Goal: Information Seeking & Learning: Learn about a topic

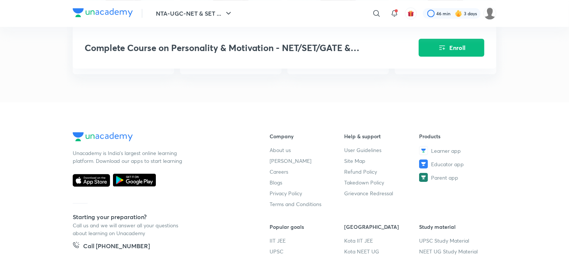
scroll to position [1334, 0]
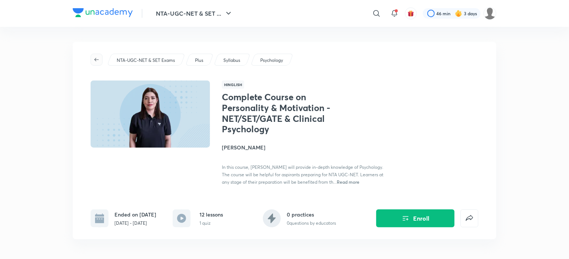
click at [94, 57] on icon "button" at bounding box center [97, 60] width 6 height 6
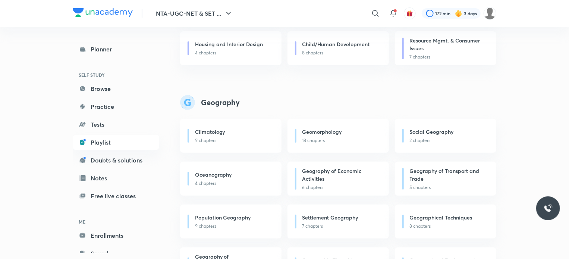
scroll to position [2043, 0]
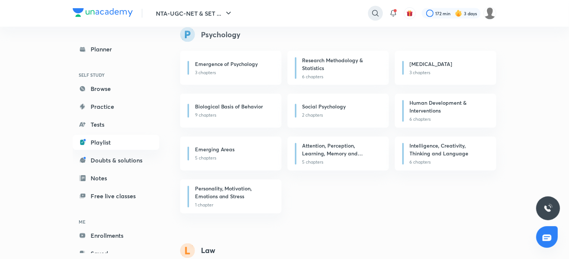
click at [371, 13] on icon at bounding box center [375, 13] width 9 height 9
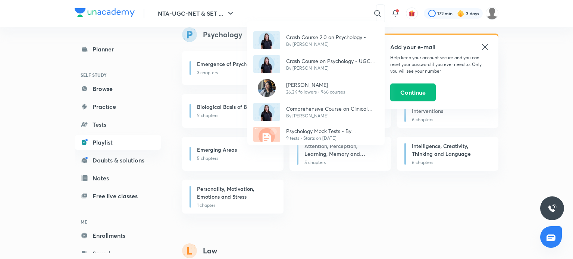
click at [315, 189] on div "Crash Course 2.0 on Psychology - UGC NET 2024 By [PERSON_NAME] Crash Course on …" at bounding box center [286, 129] width 573 height 259
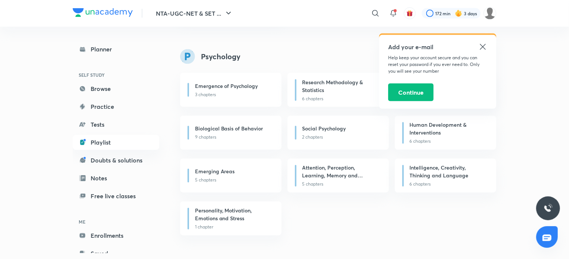
scroll to position [2021, 0]
click at [220, 171] on h6 "Emerging Areas" at bounding box center [215, 172] width 40 height 8
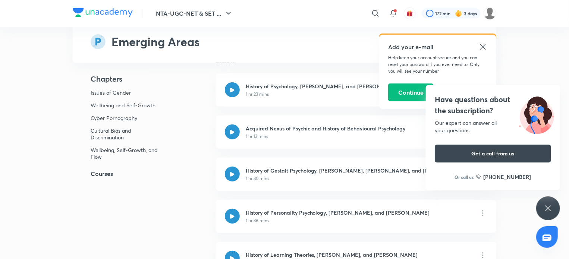
scroll to position [203, 0]
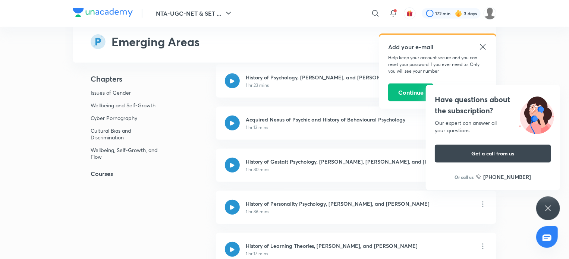
click at [548, 105] on img at bounding box center [536, 114] width 47 height 40
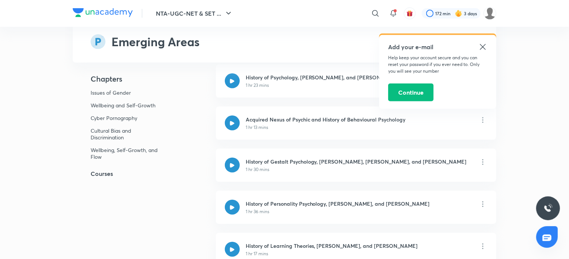
click at [481, 49] on icon at bounding box center [483, 47] width 6 height 6
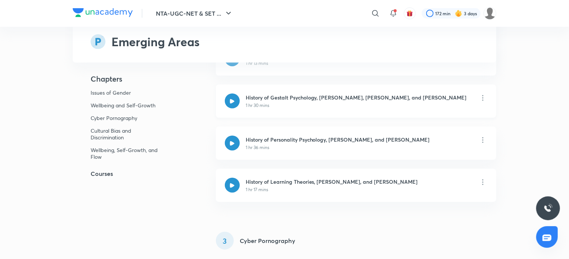
scroll to position [0, 0]
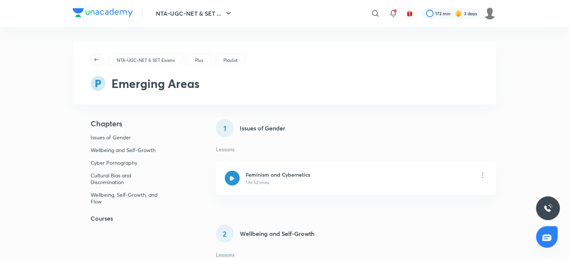
click at [98, 58] on icon "button" at bounding box center [97, 60] width 6 height 6
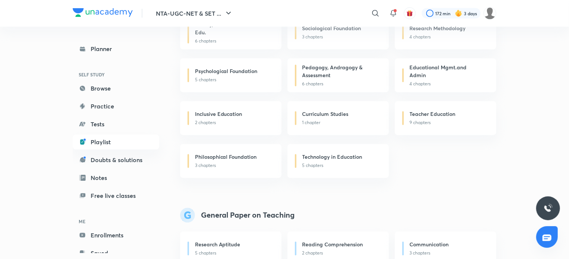
scroll to position [918, 0]
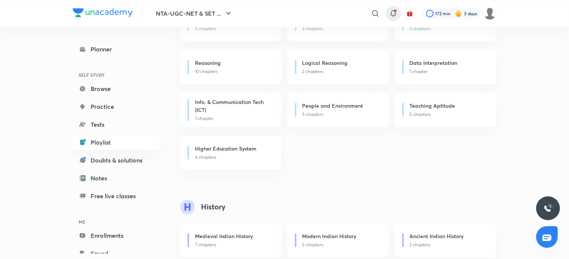
click at [390, 12] on icon at bounding box center [393, 13] width 9 height 9
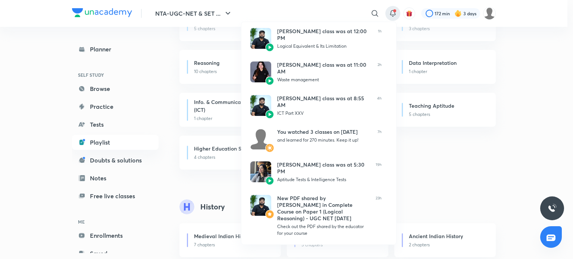
click at [377, 15] on div at bounding box center [286, 129] width 573 height 259
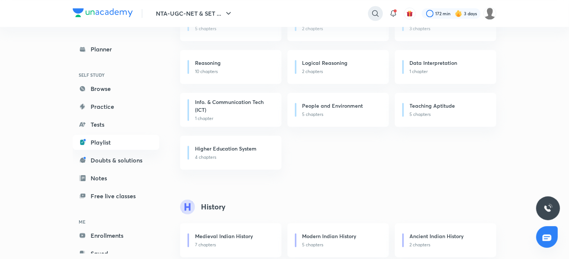
click at [377, 15] on icon at bounding box center [375, 13] width 6 height 6
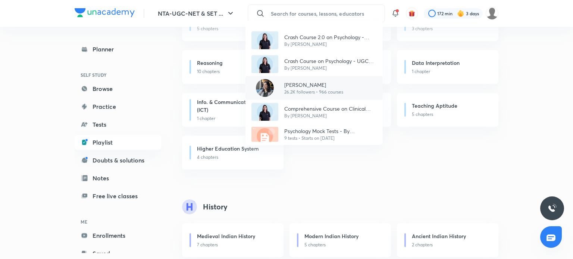
click at [318, 91] on p "26.2K followers • 966 courses" at bounding box center [313, 92] width 59 height 7
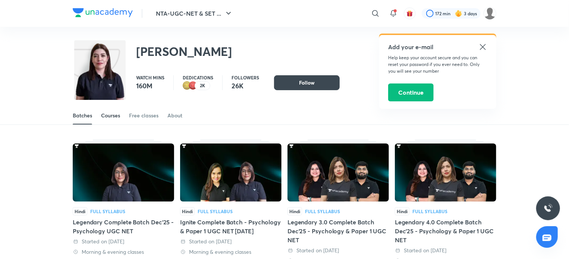
click at [113, 114] on div "Courses" at bounding box center [110, 115] width 19 height 7
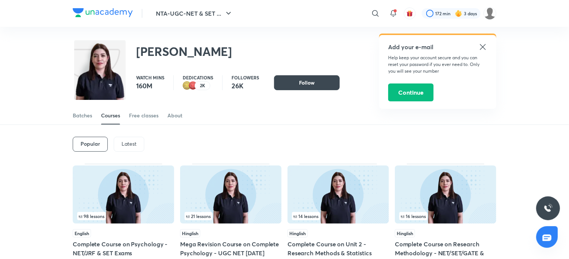
click at [128, 144] on p "Latest" at bounding box center [129, 144] width 15 height 6
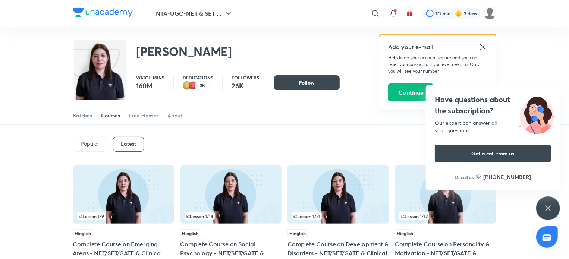
click at [94, 140] on div "Popular" at bounding box center [90, 144] width 34 height 15
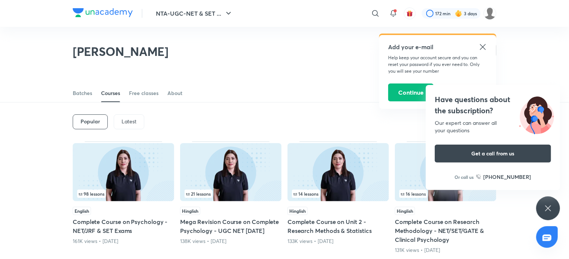
scroll to position [66, 0]
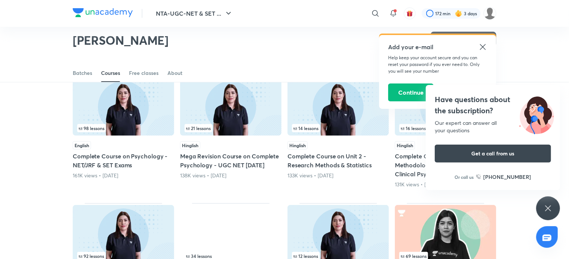
click at [133, 129] on div "98 lessons" at bounding box center [123, 128] width 92 height 8
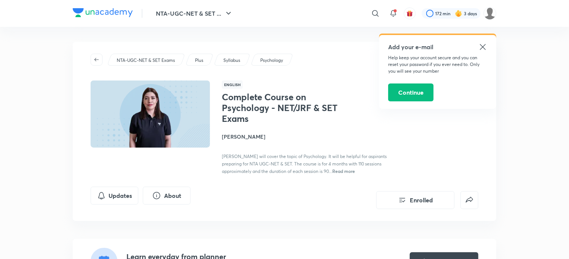
click at [90, 62] on div "NTA-UGC-NET & SET Exams Plus Syllabus Psychology English Complete Course on Psy…" at bounding box center [285, 131] width 424 height 179
click at [98, 62] on icon "button" at bounding box center [97, 60] width 6 height 6
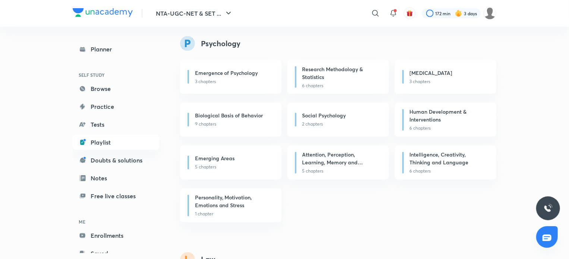
scroll to position [2043, 0]
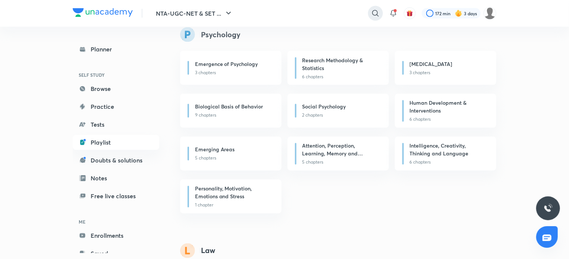
click at [371, 9] on icon at bounding box center [375, 13] width 9 height 9
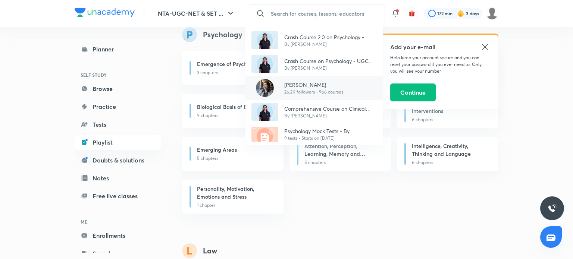
click at [294, 89] on p "26.2K followers • 966 courses" at bounding box center [313, 92] width 59 height 7
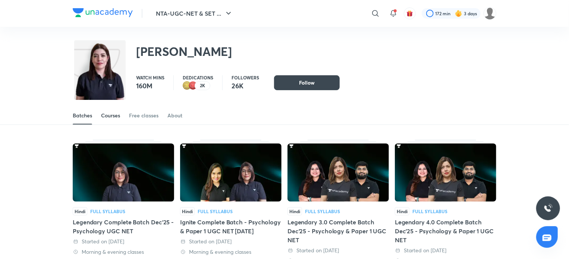
click at [120, 114] on div "Courses" at bounding box center [110, 115] width 19 height 7
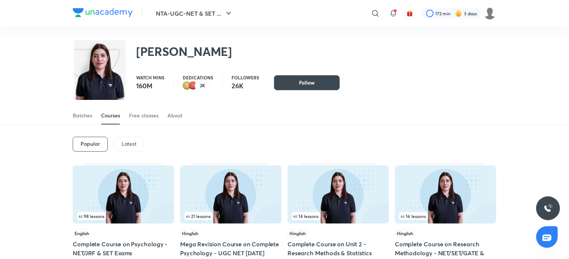
click at [122, 143] on p "Latest" at bounding box center [129, 144] width 15 height 6
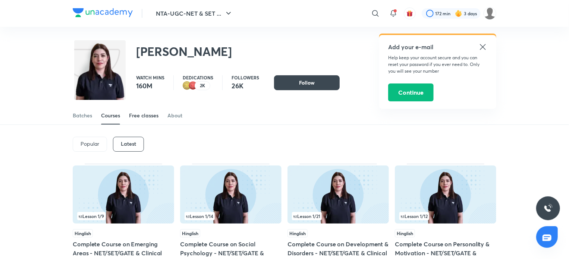
click at [137, 111] on link "Free classes" at bounding box center [143, 116] width 29 height 18
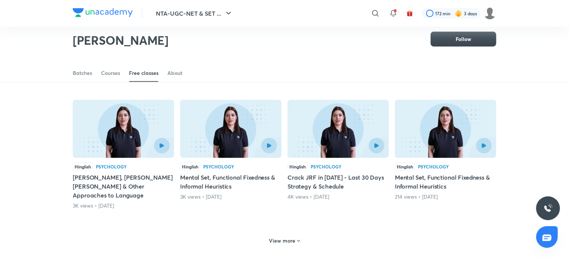
scroll to position [293, 0]
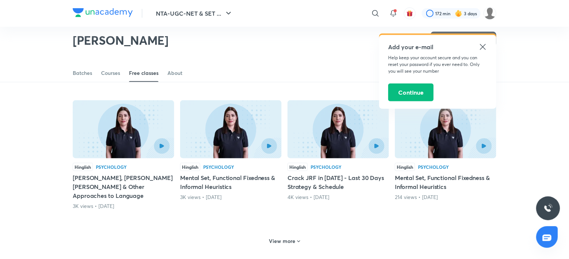
click at [281, 237] on h6 "View more" at bounding box center [282, 240] width 26 height 7
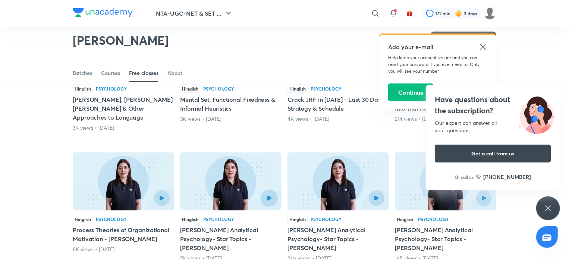
scroll to position [371, 0]
click at [366, 191] on div at bounding box center [361, 199] width 46 height 16
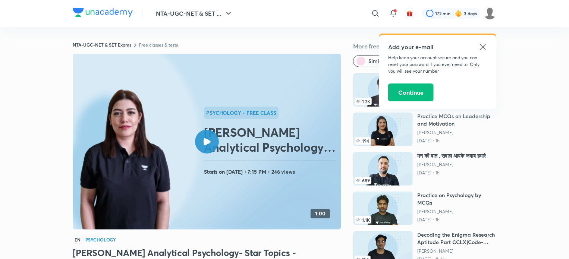
click at [203, 145] on div at bounding box center [207, 142] width 24 height 24
click at [488, 50] on div "Add your e-mail Help keep your account secure and you can reset your password i…" at bounding box center [437, 72] width 117 height 74
click at [485, 48] on icon at bounding box center [482, 46] width 9 height 9
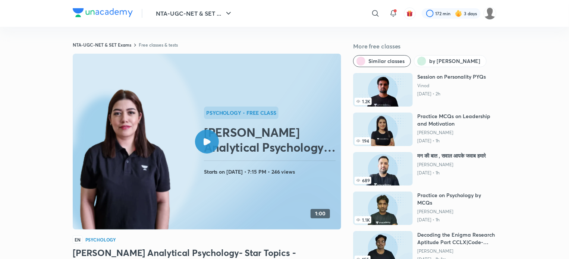
click at [198, 132] on circle at bounding box center [79, 141] width 241 height 241
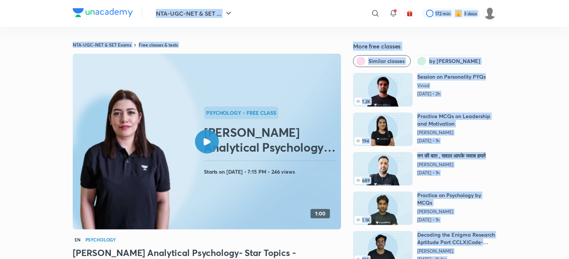
drag, startPoint x: 198, startPoint y: 132, endPoint x: 2, endPoint y: -41, distance: 262.0
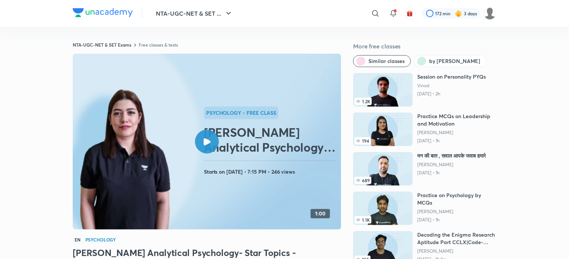
click at [206, 138] on div at bounding box center [207, 142] width 24 height 24
click at [365, 11] on div "​" at bounding box center [314, 13] width 137 height 18
click at [367, 11] on div "​" at bounding box center [314, 13] width 137 height 18
click at [373, 13] on icon at bounding box center [375, 13] width 9 height 9
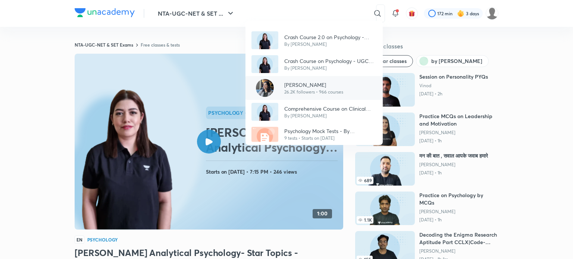
click at [295, 87] on p "[PERSON_NAME]" at bounding box center [313, 85] width 59 height 8
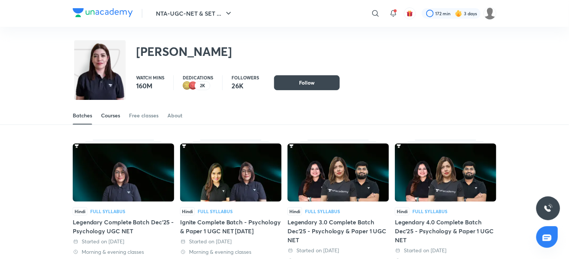
click at [116, 110] on link "Courses" at bounding box center [110, 116] width 19 height 18
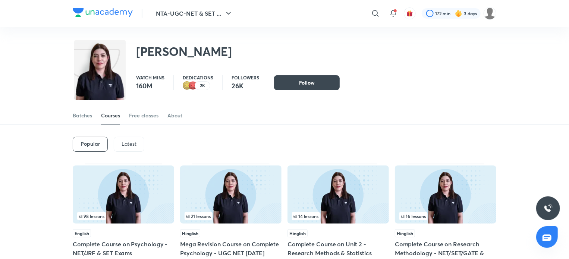
click at [130, 141] on p "Latest" at bounding box center [129, 144] width 15 height 6
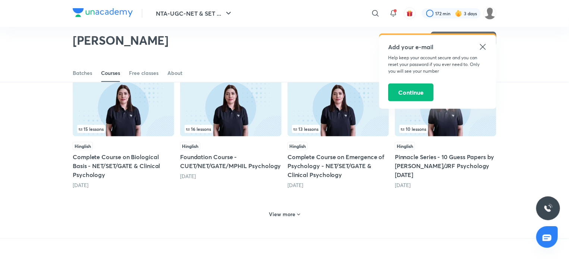
scroll to position [330, 0]
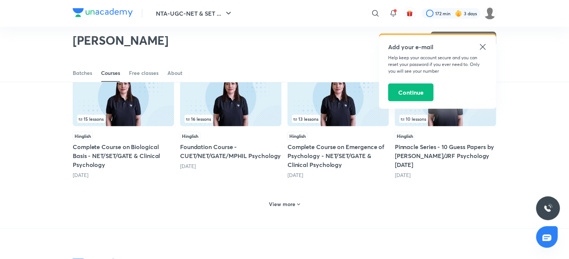
click at [279, 210] on div "View more" at bounding box center [285, 203] width 424 height 19
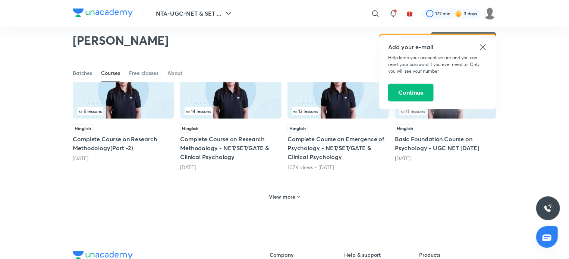
scroll to position [720, 0]
click at [278, 202] on div "View more" at bounding box center [285, 196] width 424 height 19
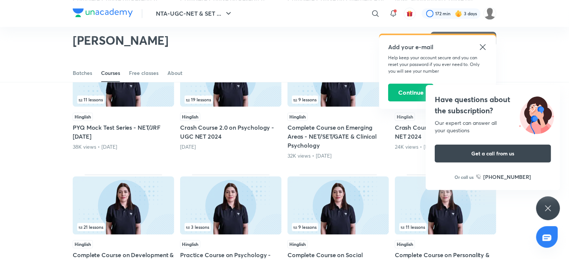
scroll to position [860, 0]
click at [437, 213] on img at bounding box center [445, 205] width 101 height 58
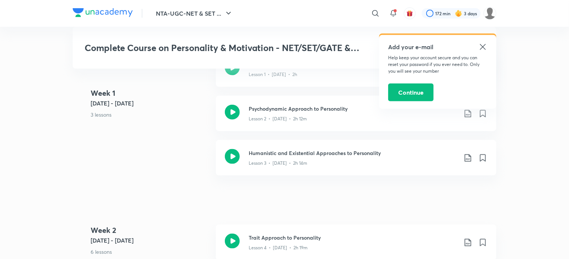
scroll to position [397, 0]
click at [229, 116] on icon at bounding box center [232, 113] width 15 height 15
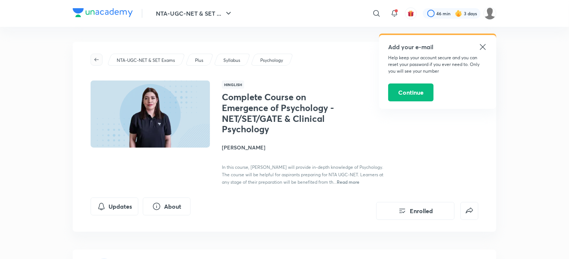
click at [95, 64] on button "button" at bounding box center [97, 60] width 12 height 12
click at [485, 45] on icon at bounding box center [483, 47] width 6 height 6
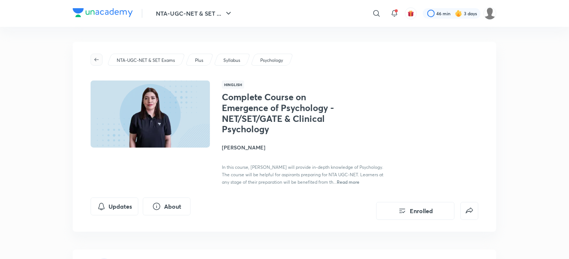
click at [98, 64] on button "button" at bounding box center [97, 60] width 12 height 12
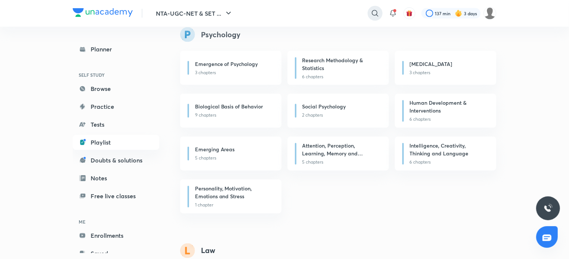
click at [379, 18] on div at bounding box center [375, 13] width 15 height 15
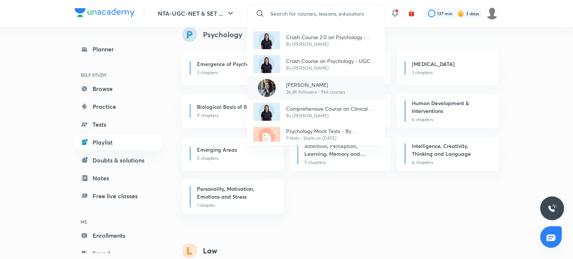
click at [292, 83] on p "[PERSON_NAME]" at bounding box center [315, 85] width 59 height 8
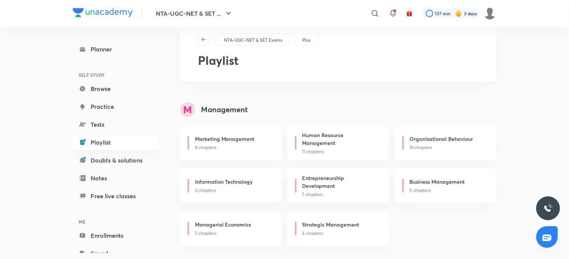
click at [115, 114] on div "Planner SELF STUDY Browse Practice Tests Playlist Doubts & solutions Notes Free…" at bounding box center [116, 151] width 86 height 219
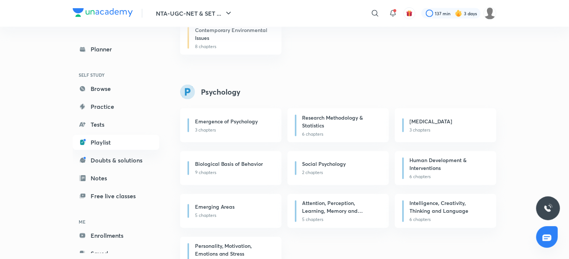
scroll to position [2043, 0]
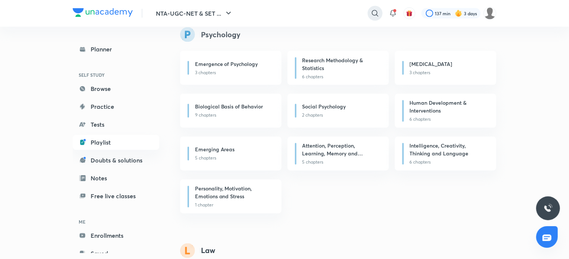
click at [377, 13] on icon at bounding box center [375, 13] width 9 height 9
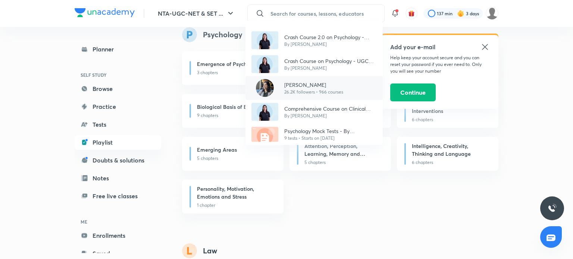
click at [288, 89] on p "26.2K followers • 966 courses" at bounding box center [313, 92] width 59 height 7
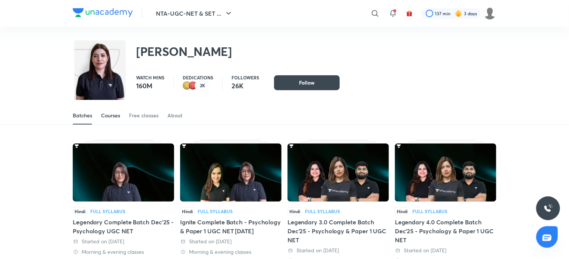
click at [107, 114] on div "Courses" at bounding box center [110, 115] width 19 height 7
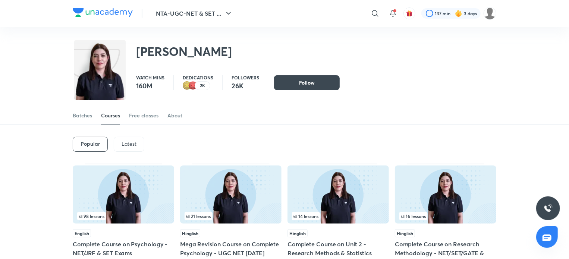
click at [133, 143] on p "Latest" at bounding box center [129, 144] width 15 height 6
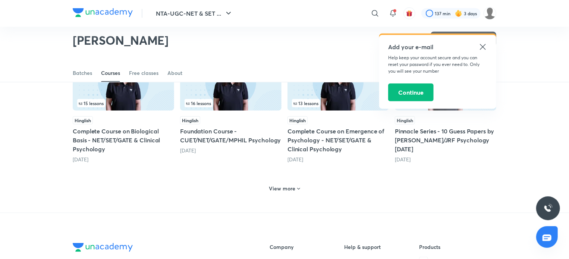
scroll to position [346, 0]
click at [292, 188] on h6 "View more" at bounding box center [282, 188] width 26 height 7
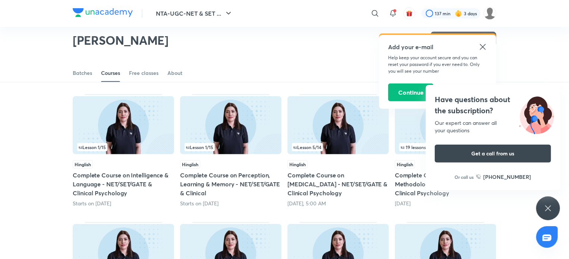
scroll to position [154, 0]
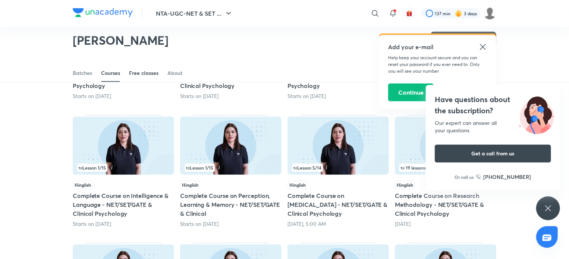
click at [157, 74] on div "Free classes" at bounding box center [143, 72] width 29 height 7
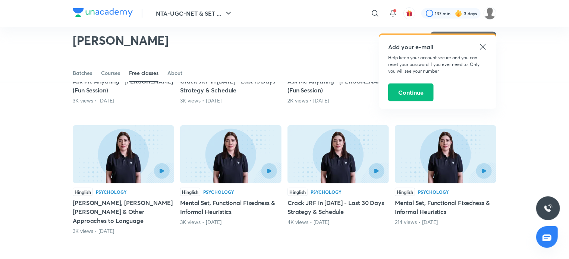
scroll to position [291, 0]
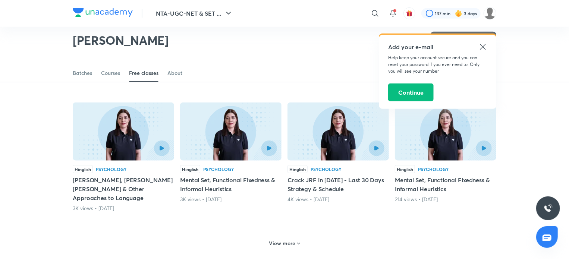
click at [289, 240] on h6 "View more" at bounding box center [282, 243] width 26 height 7
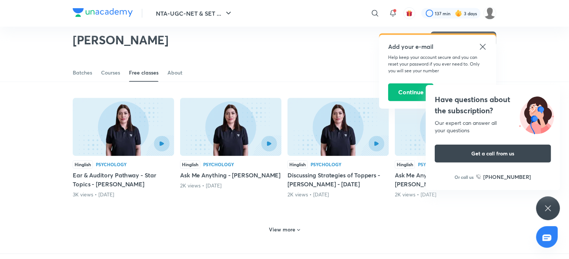
scroll to position [695, 0]
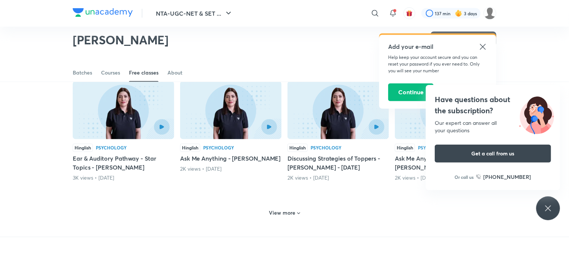
scroll to position [154, 0]
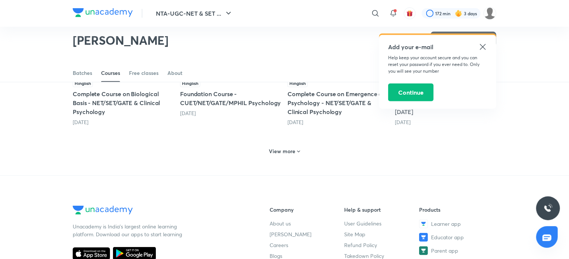
scroll to position [395, 0]
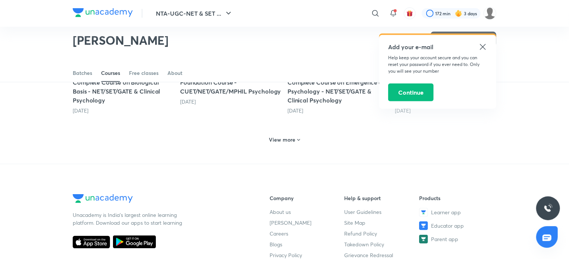
click at [283, 134] on div "View more" at bounding box center [284, 140] width 37 height 12
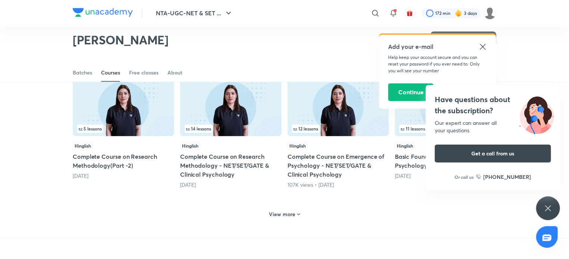
scroll to position [704, 0]
click at [283, 213] on h6 "View more" at bounding box center [282, 213] width 26 height 7
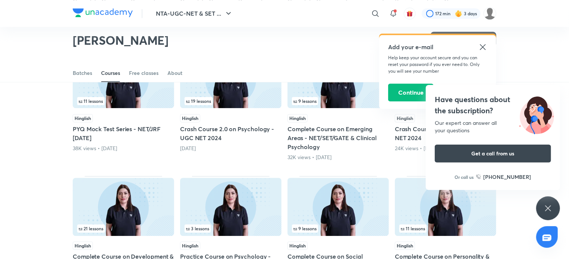
scroll to position [860, 0]
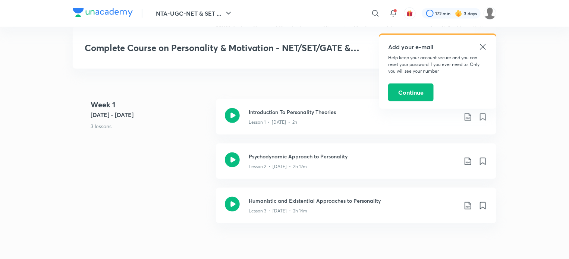
scroll to position [352, 0]
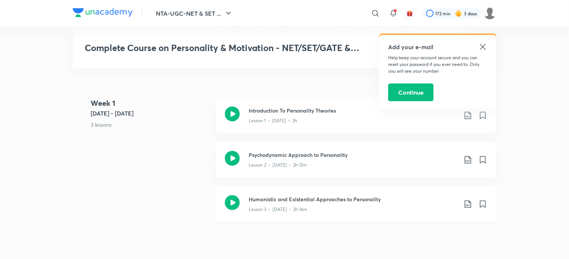
click at [228, 207] on icon at bounding box center [232, 202] width 15 height 15
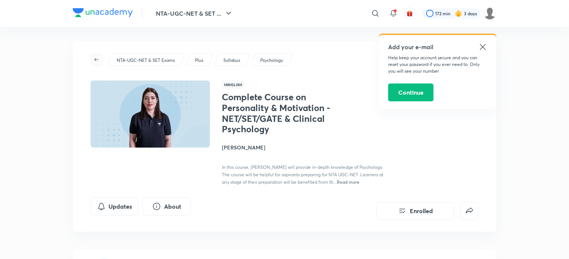
click at [95, 59] on icon "button" at bounding box center [97, 60] width 6 height 6
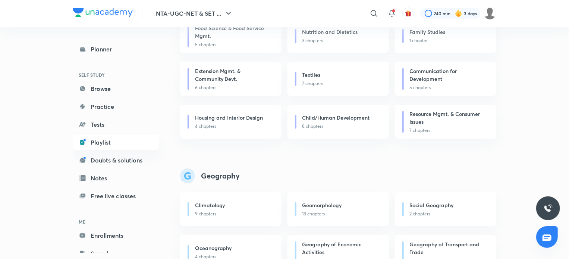
scroll to position [2043, 0]
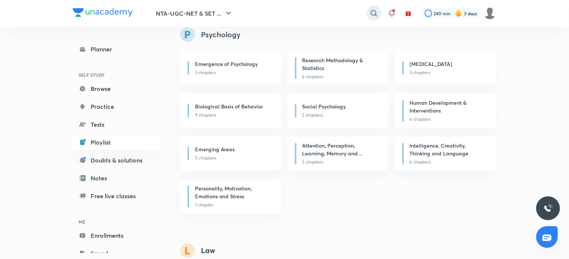
click at [377, 15] on icon at bounding box center [373, 13] width 9 height 9
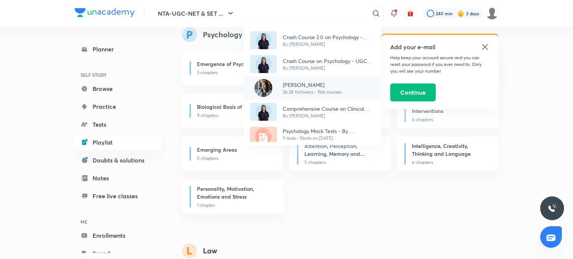
click at [311, 81] on p "[PERSON_NAME]" at bounding box center [312, 85] width 59 height 8
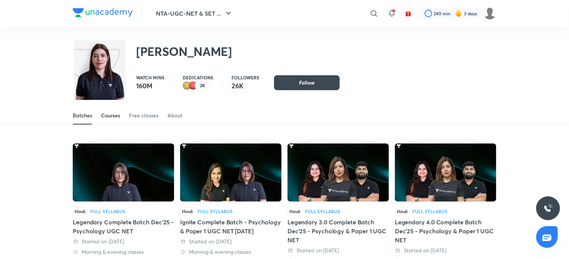
click at [117, 116] on div "Courses" at bounding box center [110, 115] width 19 height 7
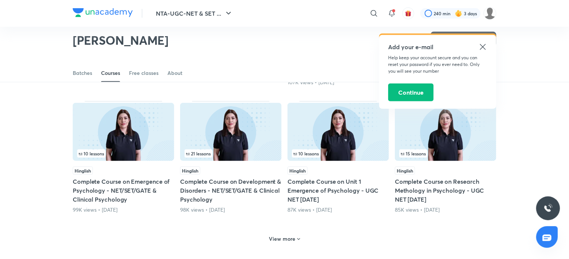
scroll to position [297, 0]
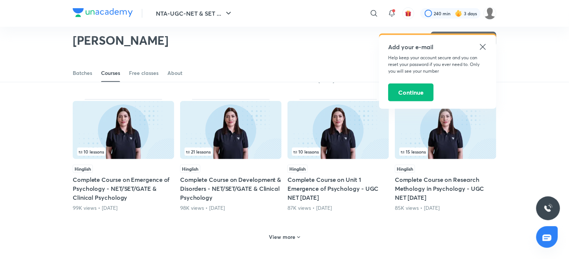
click at [284, 237] on h6 "View more" at bounding box center [282, 236] width 26 height 7
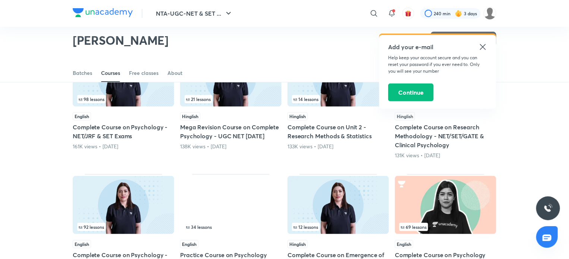
scroll to position [0, 0]
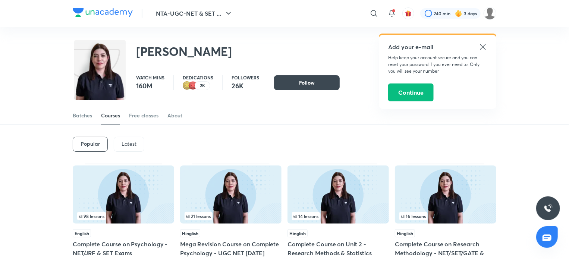
click at [135, 147] on p "Latest" at bounding box center [129, 144] width 15 height 6
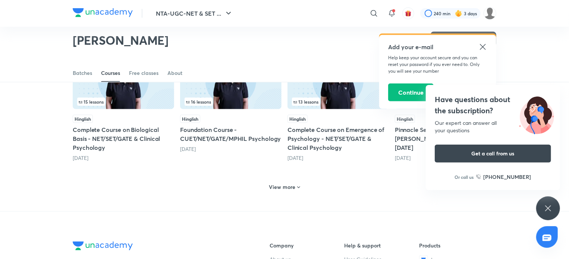
scroll to position [347, 0]
click at [281, 185] on h6 "View more" at bounding box center [282, 186] width 26 height 7
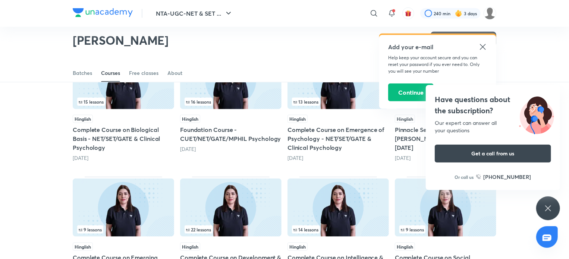
click at [561, 95] on div "Popular Latest Lesson 1 / 9 Hinglish Complete Course on Emerging Areas - NET/SE…" at bounding box center [284, 175] width 569 height 840
click at [553, 93] on div "Have questions about the subscription? Our expert can answer all your questions…" at bounding box center [493, 137] width 134 height 105
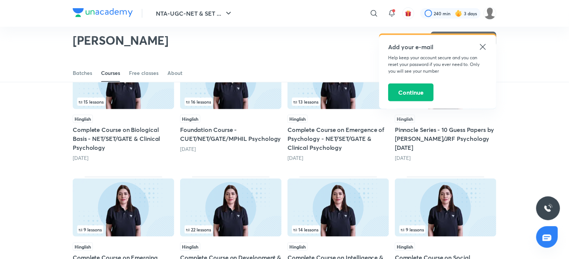
click at [481, 50] on icon at bounding box center [482, 46] width 9 height 9
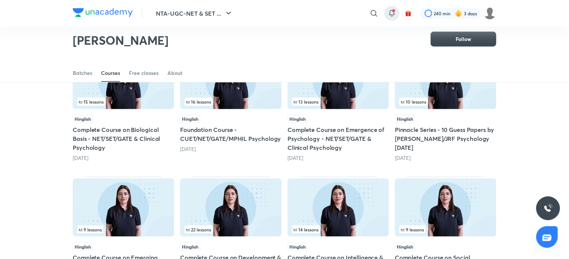
click at [392, 13] on icon at bounding box center [391, 13] width 9 height 9
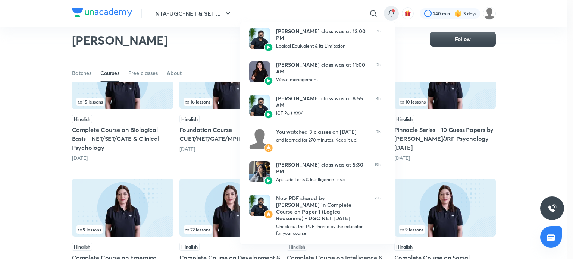
click at [569, 115] on div at bounding box center [286, 129] width 573 height 259
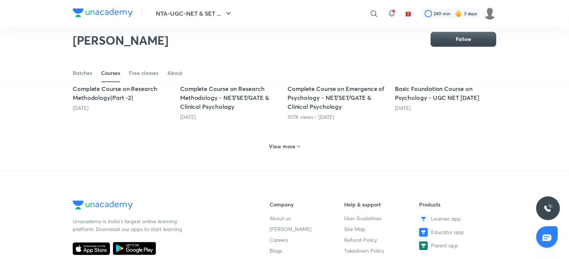
scroll to position [771, 0]
click at [288, 143] on h6 "View more" at bounding box center [282, 146] width 26 height 7
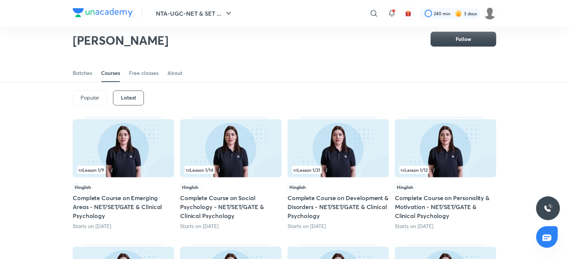
scroll to position [0, 0]
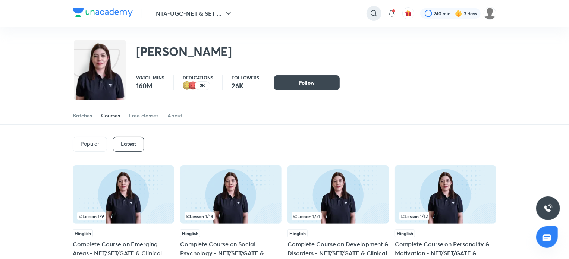
click at [371, 19] on div at bounding box center [373, 13] width 15 height 15
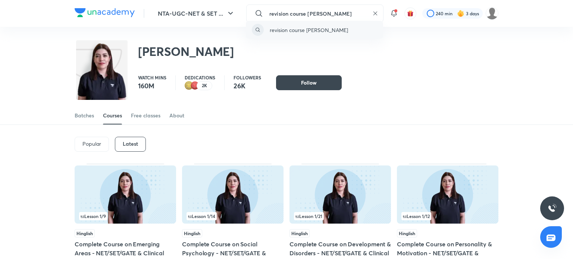
type input "revision course [PERSON_NAME]"
click at [308, 34] on div "revision course [PERSON_NAME]" at bounding box center [314, 30] width 137 height 18
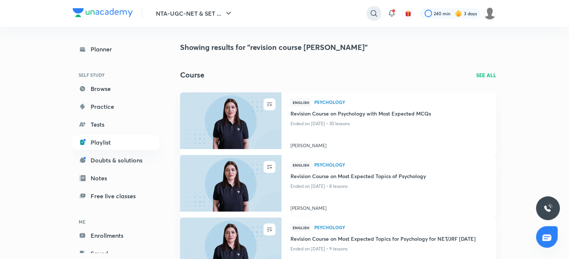
click at [373, 20] on div at bounding box center [373, 13] width 15 height 15
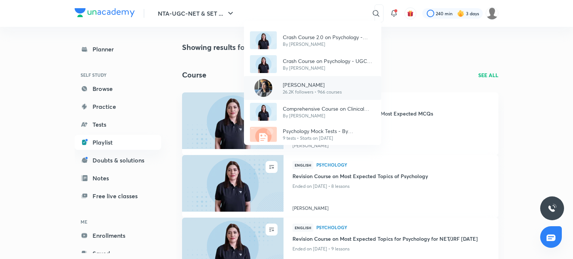
click at [293, 93] on p "26.2K followers • 966 courses" at bounding box center [312, 92] width 59 height 7
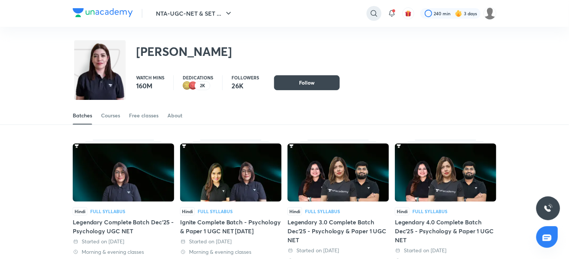
click at [369, 13] on icon at bounding box center [373, 13] width 9 height 9
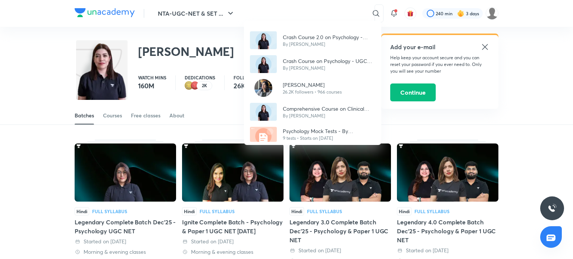
click at [486, 44] on div "Crash Course 2.0 on Psychology - UGC NET 2024 By [PERSON_NAME] Crash Course on …" at bounding box center [286, 129] width 573 height 259
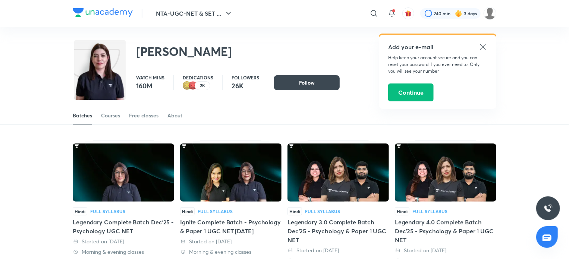
click at [481, 44] on icon at bounding box center [482, 46] width 9 height 9
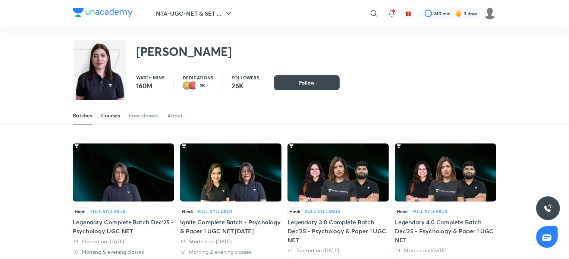
click at [113, 112] on div "Courses" at bounding box center [110, 115] width 19 height 7
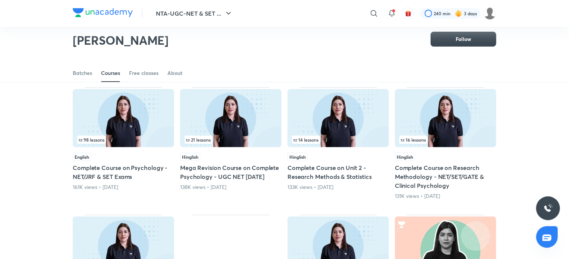
scroll to position [53, 0]
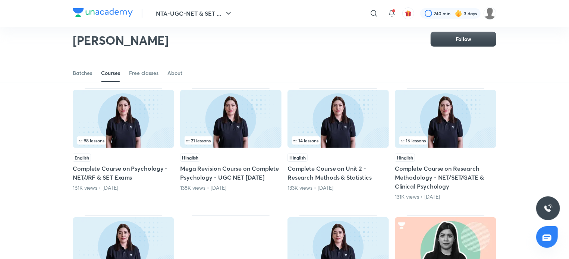
click at [240, 127] on img at bounding box center [230, 119] width 101 height 58
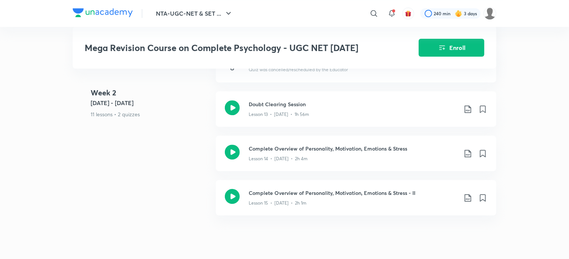
scroll to position [1065, 0]
click at [230, 155] on icon at bounding box center [232, 151] width 15 height 15
